Goal: Task Accomplishment & Management: Use online tool/utility

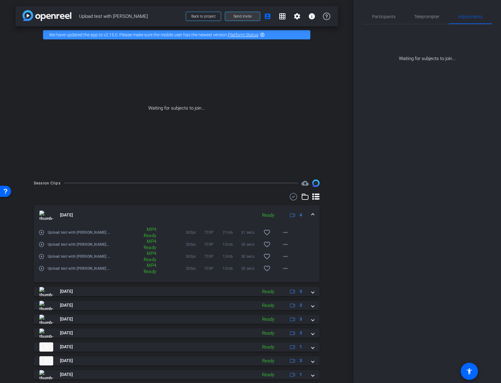
click at [241, 15] on span "Send invite" at bounding box center [242, 16] width 18 height 5
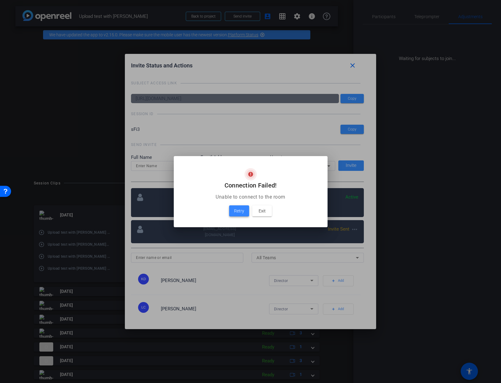
click at [240, 210] on span "Retry" at bounding box center [239, 210] width 10 height 7
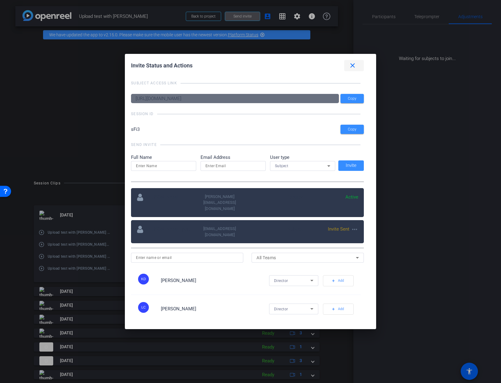
click at [351, 66] on mat-icon "close" at bounding box center [353, 66] width 8 height 8
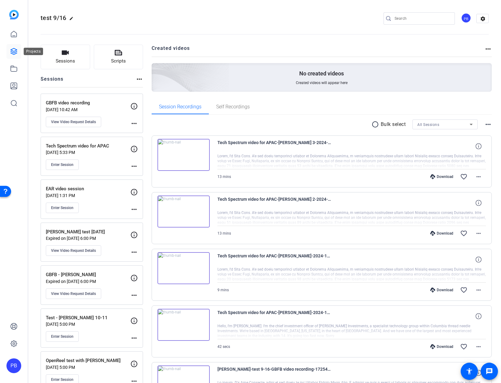
click at [15, 51] on icon at bounding box center [13, 51] width 7 height 7
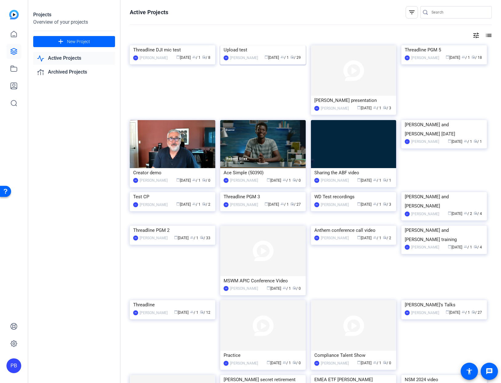
click at [256, 45] on img at bounding box center [263, 45] width 86 height 0
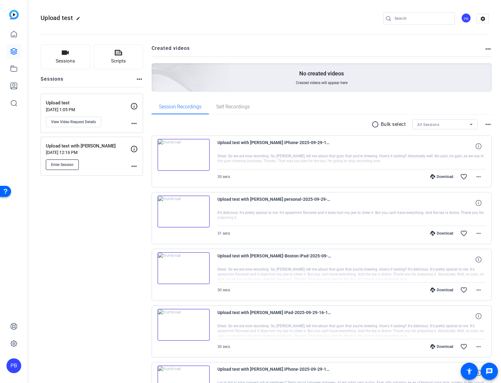
click at [66, 164] on span "Enter Session" at bounding box center [62, 164] width 22 height 5
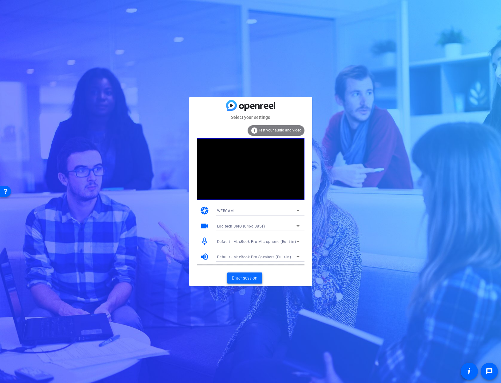
click at [245, 277] on span "Enter session" at bounding box center [245, 278] width 26 height 6
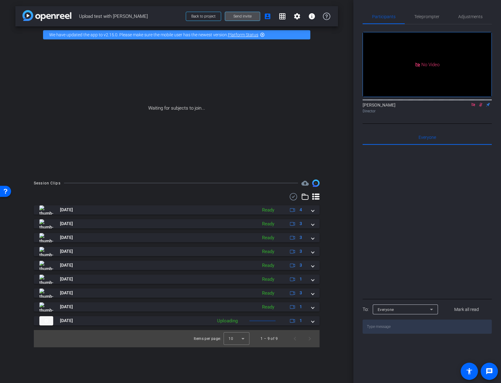
click at [242, 16] on span "Send invite" at bounding box center [242, 16] width 18 height 5
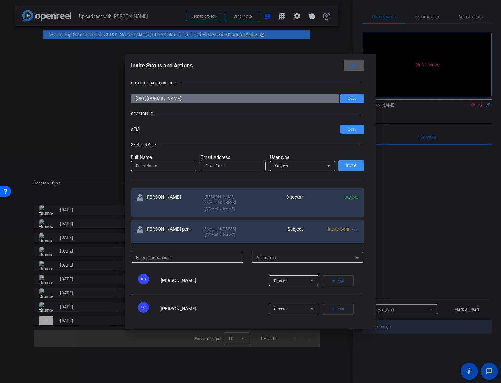
click at [352, 63] on mat-icon "close" at bounding box center [353, 66] width 8 height 8
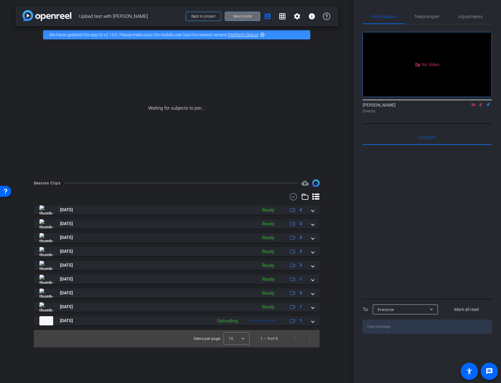
click at [239, 16] on span "Send invite" at bounding box center [242, 16] width 18 height 5
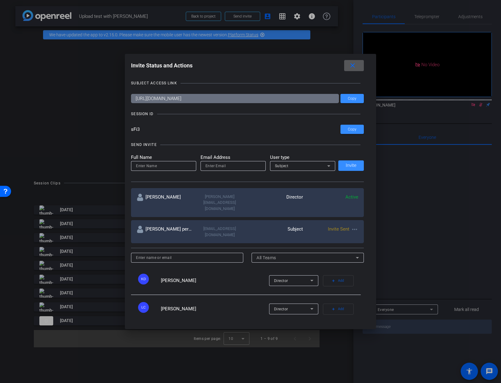
click at [206, 17] on div at bounding box center [250, 191] width 501 height 383
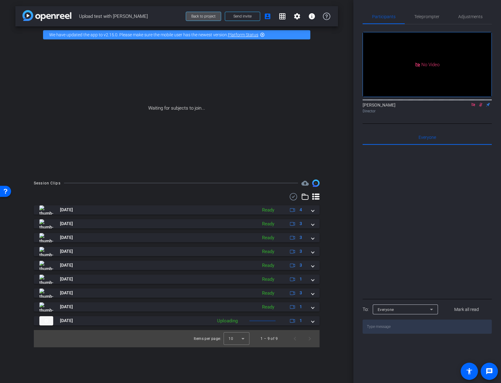
click at [205, 17] on span "Back to project" at bounding box center [203, 16] width 24 height 4
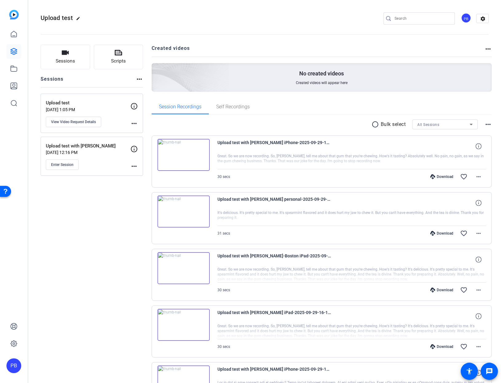
click at [78, 106] on p "Upload test" at bounding box center [88, 102] width 85 height 7
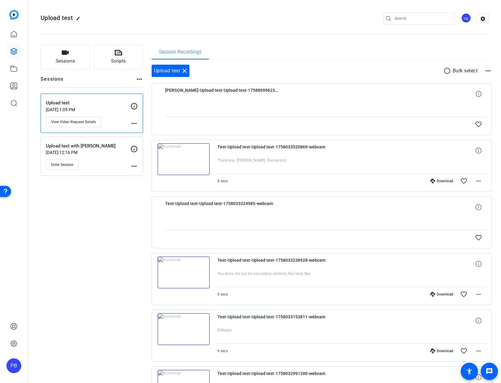
click at [134, 123] on mat-icon "more_horiz" at bounding box center [133, 123] width 7 height 7
click at [59, 103] on div at bounding box center [250, 191] width 501 height 383
click at [68, 121] on span "View Video Request Details" at bounding box center [73, 121] width 45 height 5
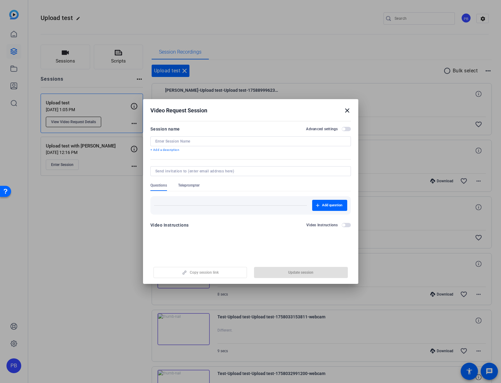
type input "Upload test"
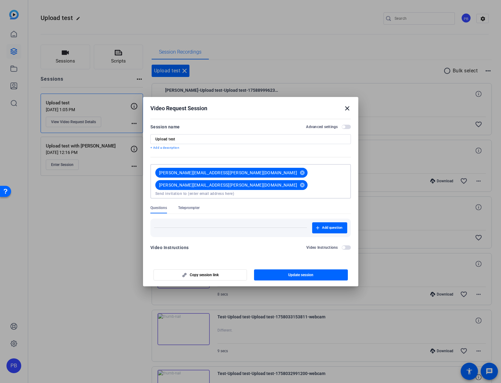
click at [304, 191] on input at bounding box center [250, 193] width 191 height 5
click at [349, 110] on mat-icon "close" at bounding box center [347, 108] width 7 height 7
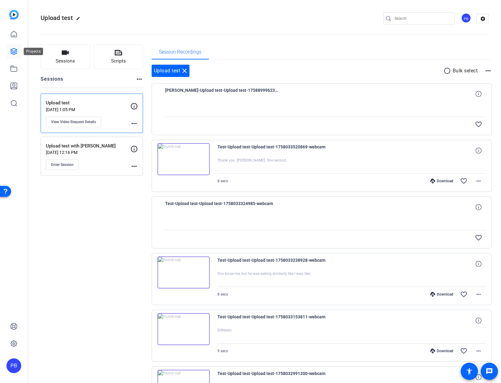
click at [15, 52] on icon at bounding box center [13, 51] width 7 height 7
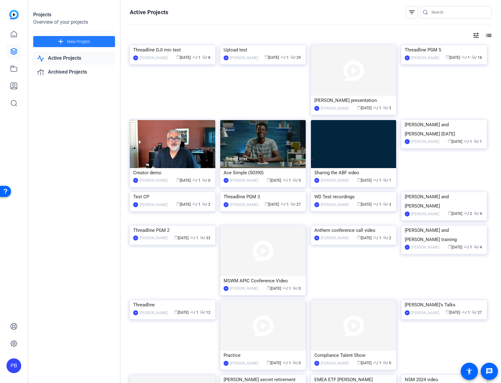
click at [76, 41] on span "New Project" at bounding box center [78, 41] width 23 height 6
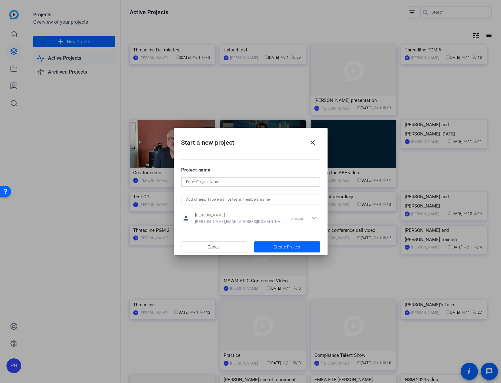
click at [201, 182] on input at bounding box center [250, 181] width 129 height 7
type input "Upload test"
click at [282, 247] on span "Create Project" at bounding box center [286, 247] width 27 height 6
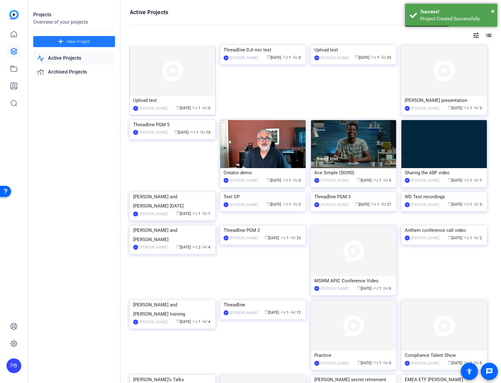
click at [177, 89] on img at bounding box center [173, 70] width 86 height 50
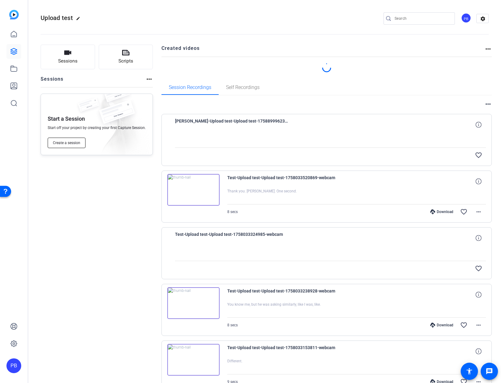
click at [70, 140] on span "Create a session" at bounding box center [66, 142] width 27 height 5
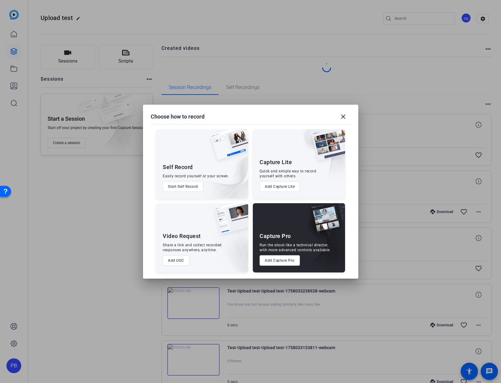
click at [176, 261] on button "Add UGC" at bounding box center [176, 260] width 27 height 10
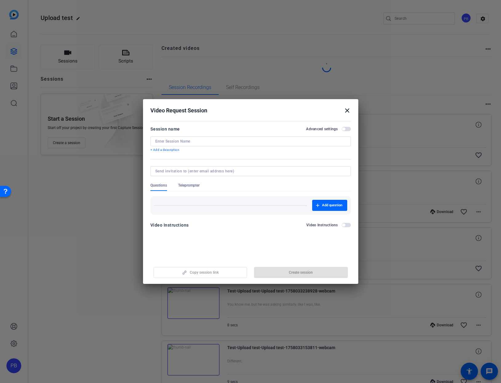
click at [169, 141] on input at bounding box center [250, 141] width 191 height 5
type input "Jason Puffe test"
click at [174, 172] on input at bounding box center [249, 171] width 188 height 5
paste input "jason.puffe@columbiathreadneedle.com"
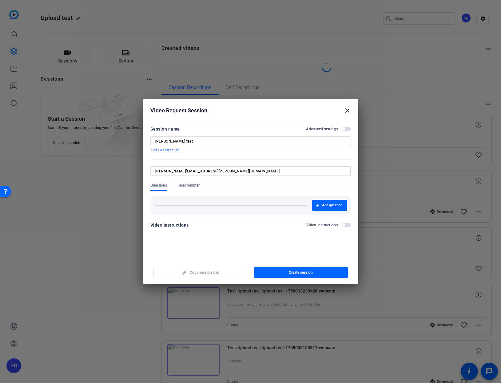
type input "jason.puffe@columbiathreadneedle.com"
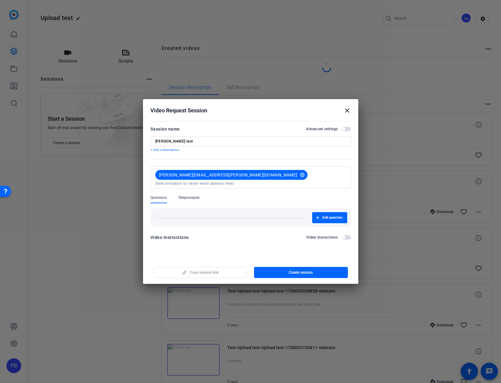
click at [346, 225] on form "Session name Advanced settings Jason Puffe test + Add a description jason.puffe…" at bounding box center [250, 184] width 201 height 119
click at [175, 240] on mat-dialog-content "Session name Advanced settings Jason Puffe test + Add a description jason.puffe…" at bounding box center [250, 185] width 215 height 132
click at [348, 235] on span "button" at bounding box center [346, 237] width 9 height 4
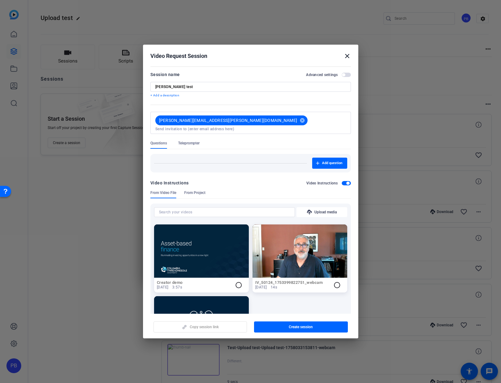
click at [347, 181] on span "button" at bounding box center [347, 182] width 3 height 3
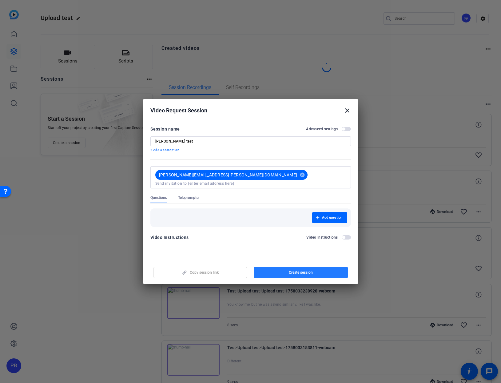
click at [299, 272] on span "Create session" at bounding box center [301, 272] width 24 height 5
click at [346, 109] on mat-icon "close" at bounding box center [347, 110] width 7 height 7
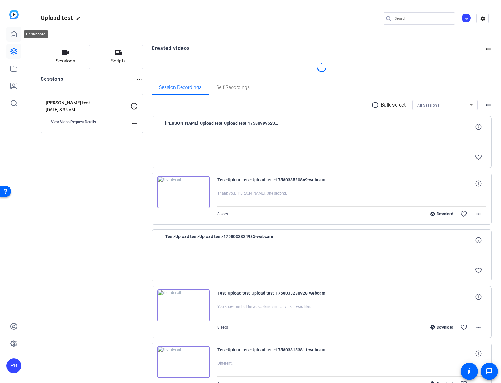
click at [14, 34] on icon at bounding box center [13, 33] width 7 height 7
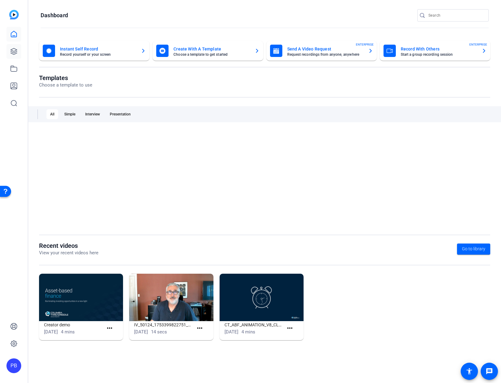
click at [14, 48] on icon at bounding box center [13, 51] width 7 height 7
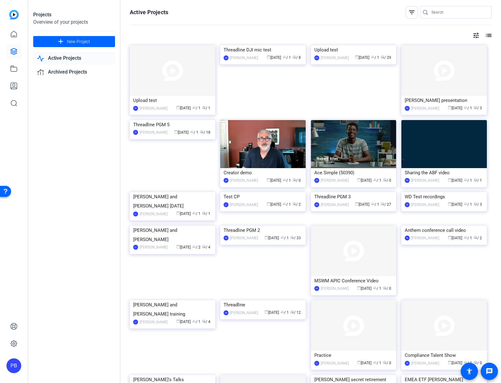
click at [341, 45] on img at bounding box center [354, 45] width 86 height 0
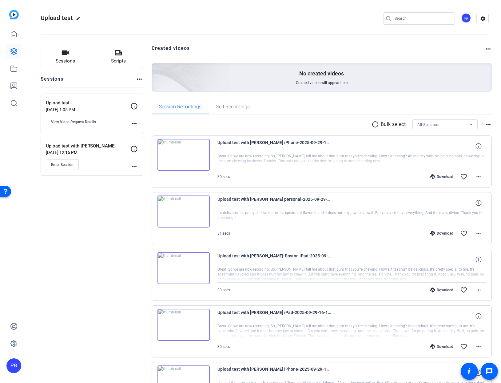
click at [105, 152] on p "Sep 09, 2025 @ 12:16 PM" at bounding box center [88, 152] width 85 height 5
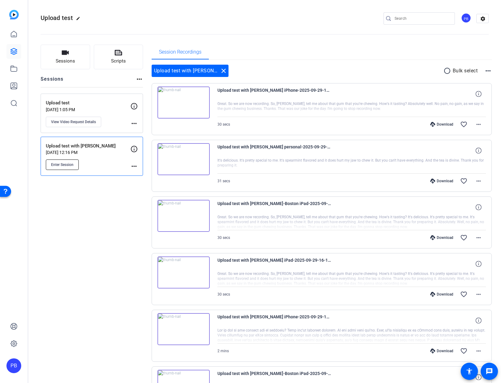
click at [58, 166] on span "Enter Session" at bounding box center [62, 164] width 22 height 5
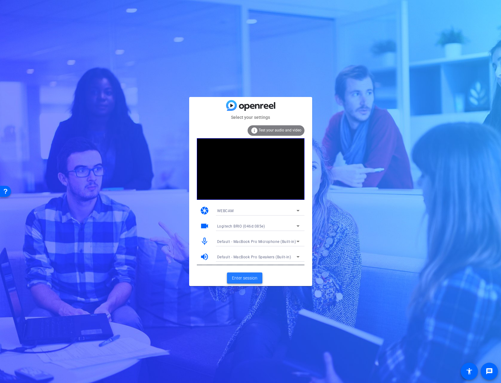
click at [244, 277] on span "Enter session" at bounding box center [245, 278] width 26 height 6
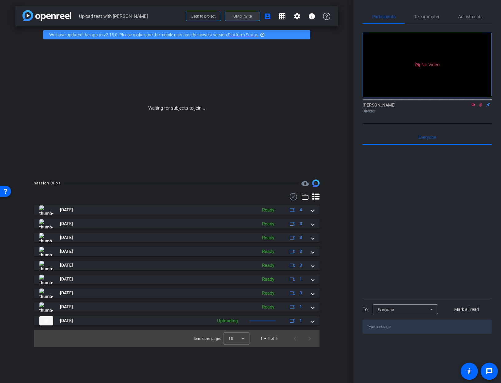
click at [245, 18] on span "Send invite" at bounding box center [242, 16] width 18 height 5
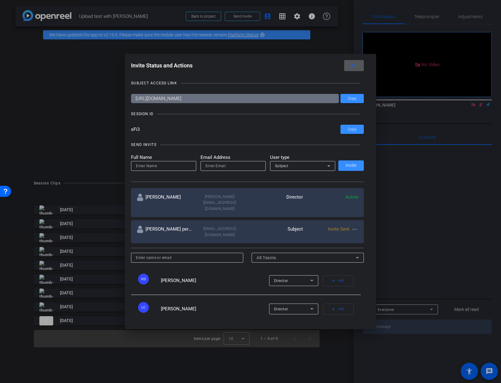
click at [155, 167] on input at bounding box center [163, 165] width 55 height 7
type input "Jason"
type input "jason.puffe@columbiathreadneedle.com"
click at [351, 165] on span "Invite" at bounding box center [351, 165] width 11 height 5
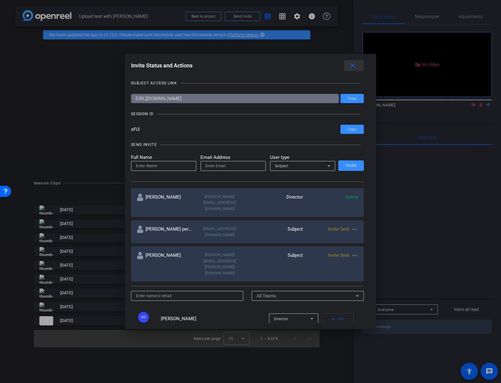
click at [353, 65] on mat-icon "close" at bounding box center [353, 66] width 8 height 8
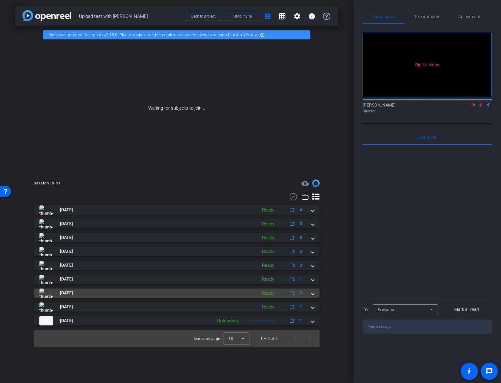
click at [313, 293] on span at bounding box center [313, 292] width 2 height 6
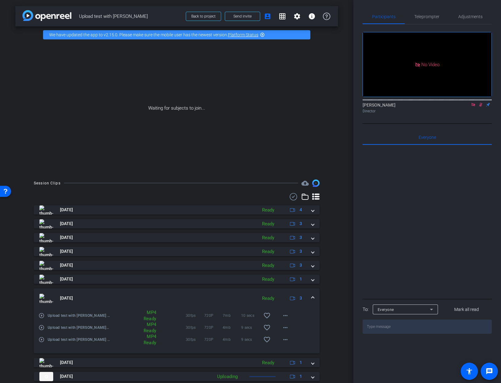
click at [313, 297] on span at bounding box center [313, 298] width 2 height 6
